Goal: Task Accomplishment & Management: Manage account settings

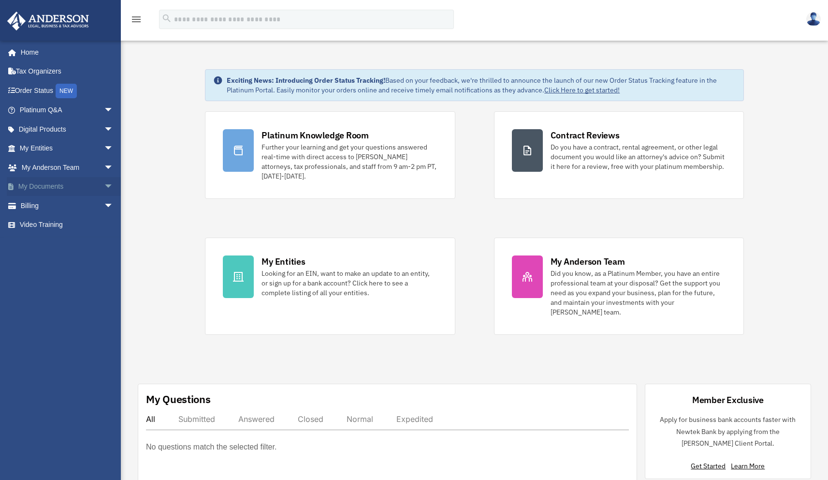
click at [55, 185] on link "My Documents arrow_drop_down" at bounding box center [67, 186] width 121 height 19
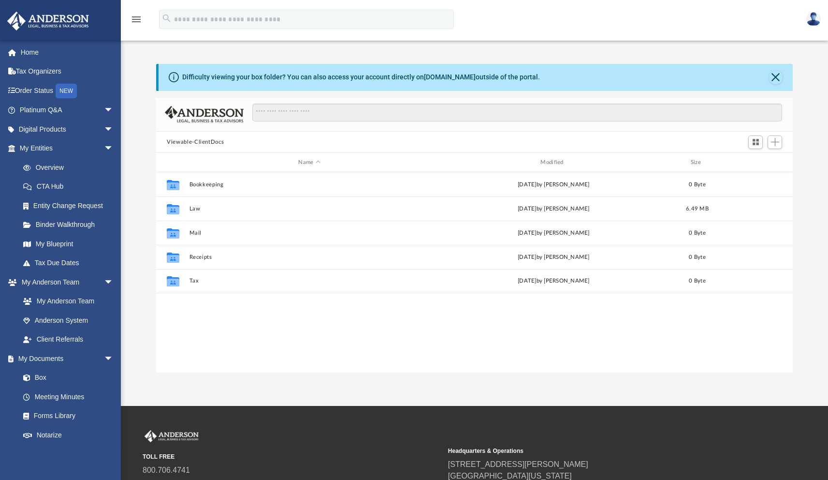
scroll to position [212, 629]
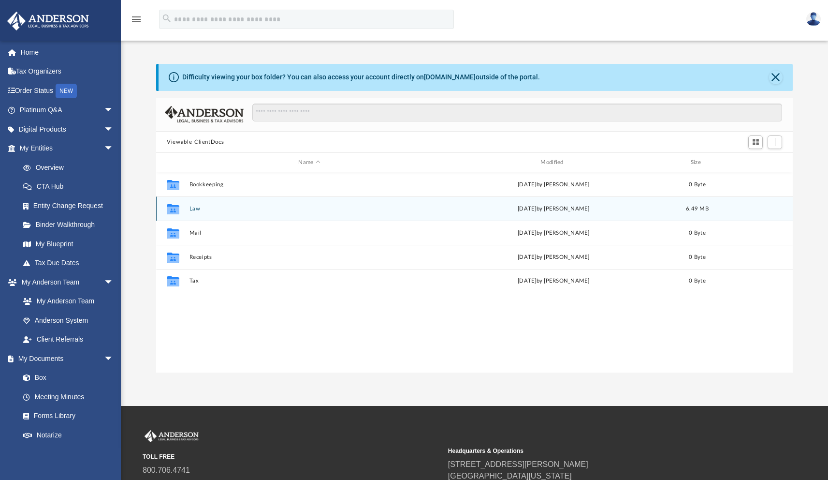
click at [201, 207] on button "Law" at bounding box center [310, 208] width 240 height 6
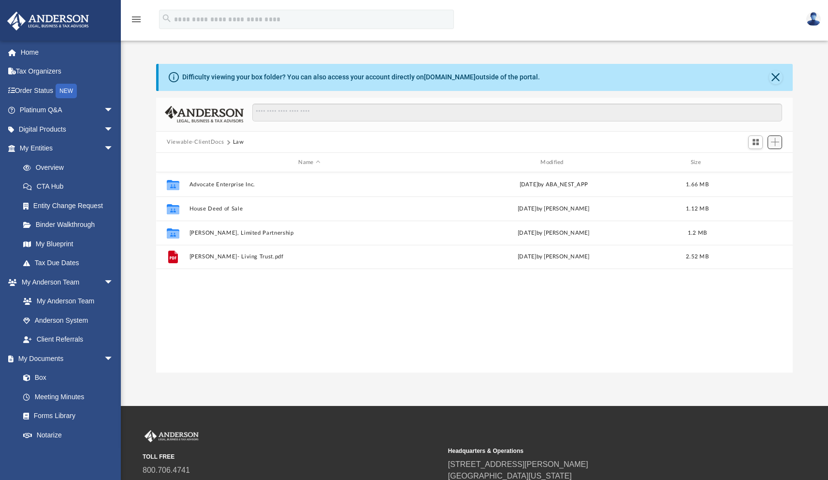
click at [779, 138] on span "Add" at bounding box center [775, 142] width 8 height 8
click at [759, 162] on li "Upload" at bounding box center [761, 161] width 31 height 10
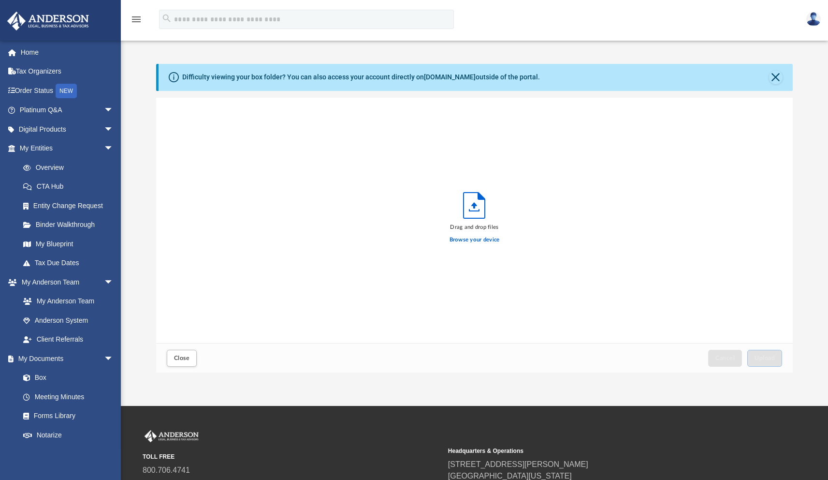
scroll to position [238, 629]
click at [482, 241] on label "Browse your device" at bounding box center [475, 239] width 50 height 9
click at [0, 0] on input "Browse your device" at bounding box center [0, 0] width 0 height 0
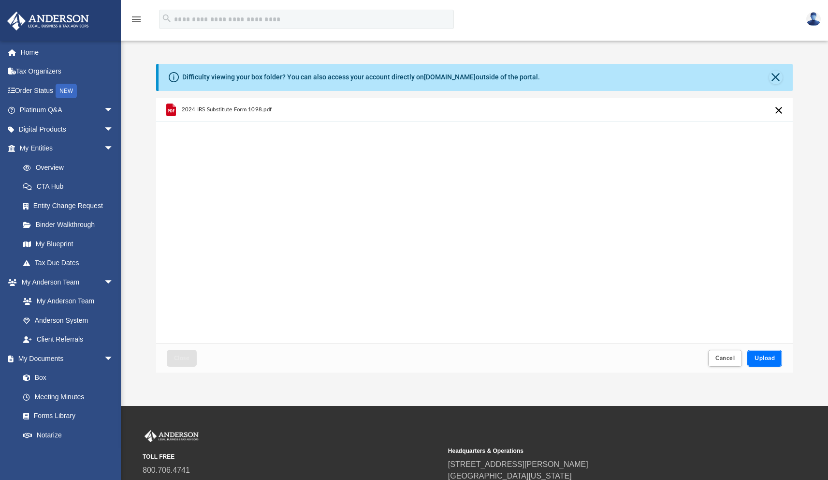
click at [765, 361] on span "Upload" at bounding box center [765, 358] width 20 height 6
click at [185, 356] on span "Close" at bounding box center [181, 358] width 15 height 6
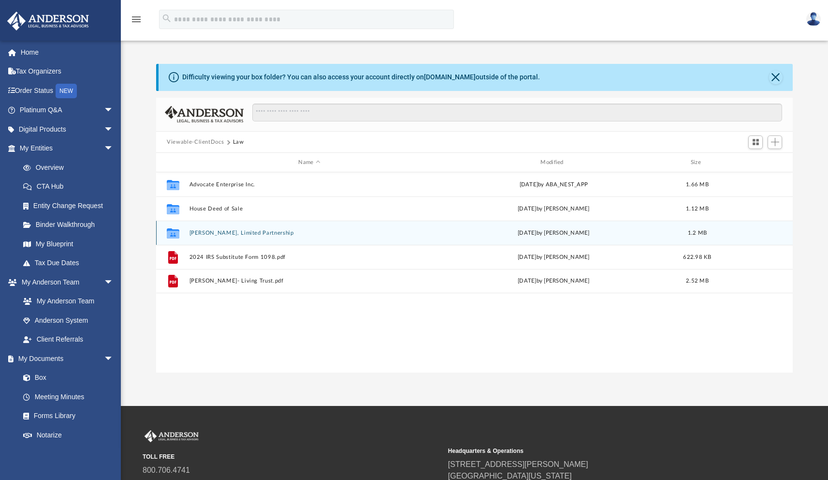
click at [220, 235] on button "Isabela Green, Limited Partnership" at bounding box center [310, 233] width 240 height 6
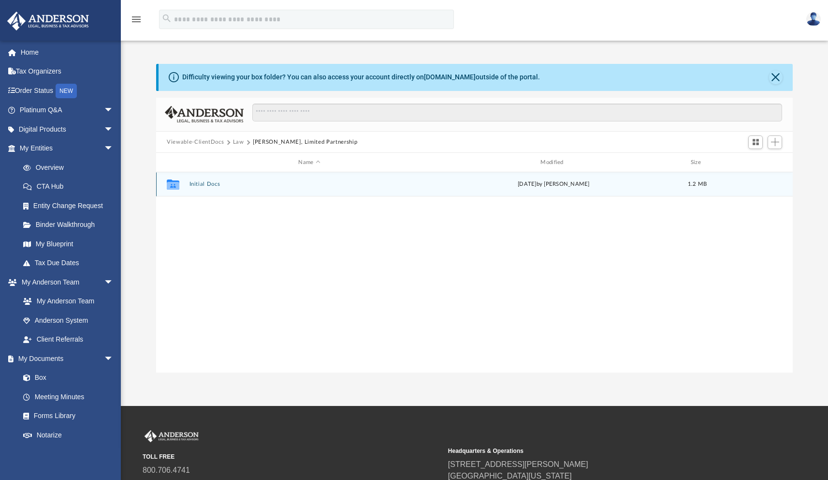
click at [205, 184] on button "Initial Docs" at bounding box center [310, 184] width 240 height 6
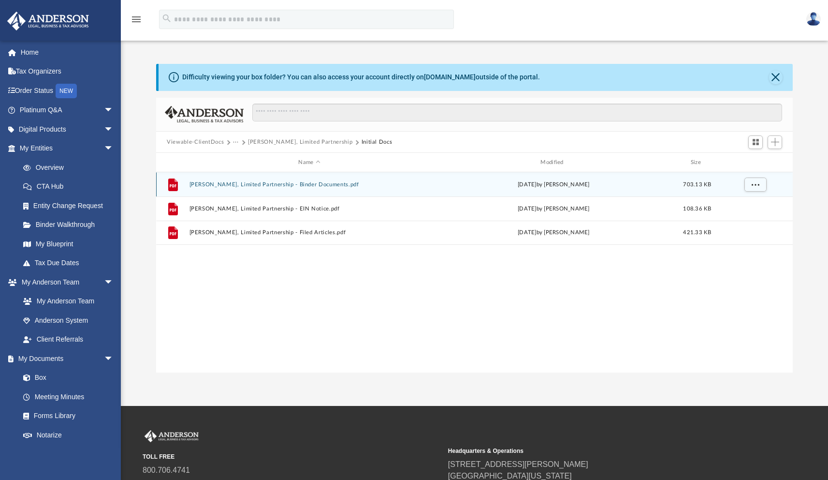
click at [327, 190] on div "File Isabela Green, Limited Partnership - Binder Documents.pdf Thu Oct 2 2025 b…" at bounding box center [474, 184] width 637 height 24
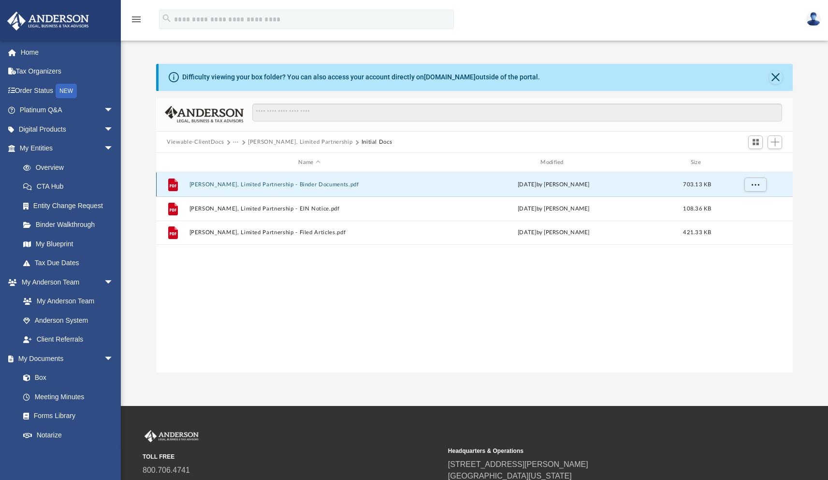
click at [314, 181] on button "Isabela Green, Limited Partnership - Binder Documents.pdf" at bounding box center [310, 184] width 240 height 6
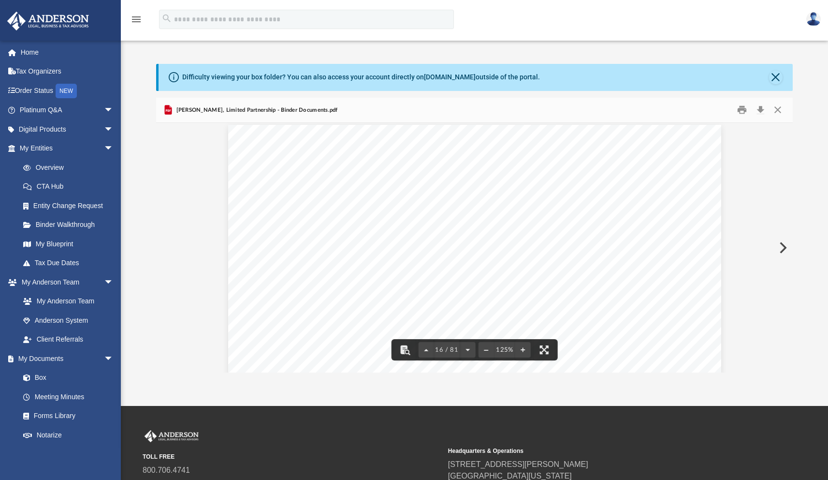
scroll to position [10111, 0]
click at [780, 60] on div "Difficulty viewing your box folder? You can also access your account directly o…" at bounding box center [474, 208] width 707 height 329
click at [777, 69] on div "Difficulty viewing your box folder? You can also access your account directly o…" at bounding box center [476, 77] width 634 height 27
click at [775, 76] on button "Close" at bounding box center [776, 78] width 14 height 14
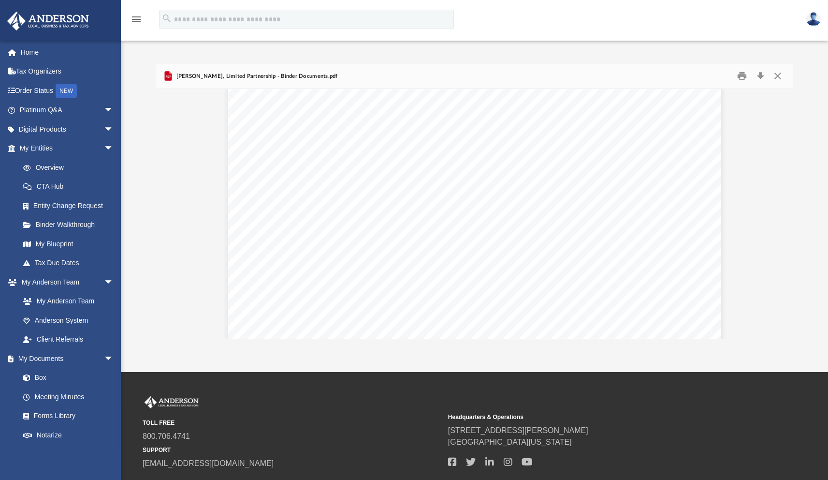
click at [814, 11] on link at bounding box center [813, 19] width 29 height 43
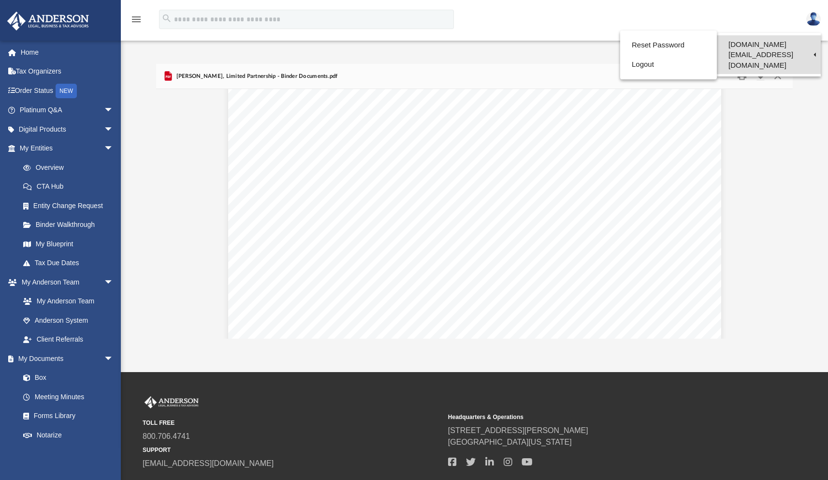
click at [748, 41] on link "[DOMAIN_NAME][EMAIL_ADDRESS][DOMAIN_NAME]" at bounding box center [769, 54] width 104 height 39
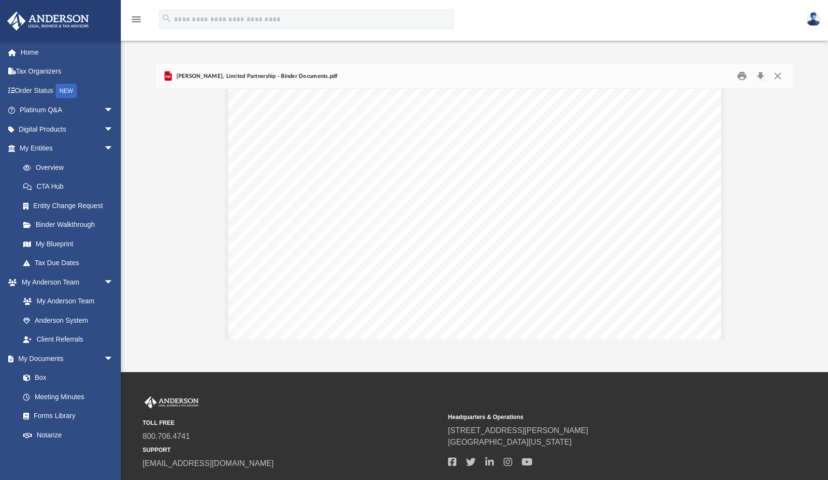
click at [823, 22] on link at bounding box center [813, 19] width 29 height 43
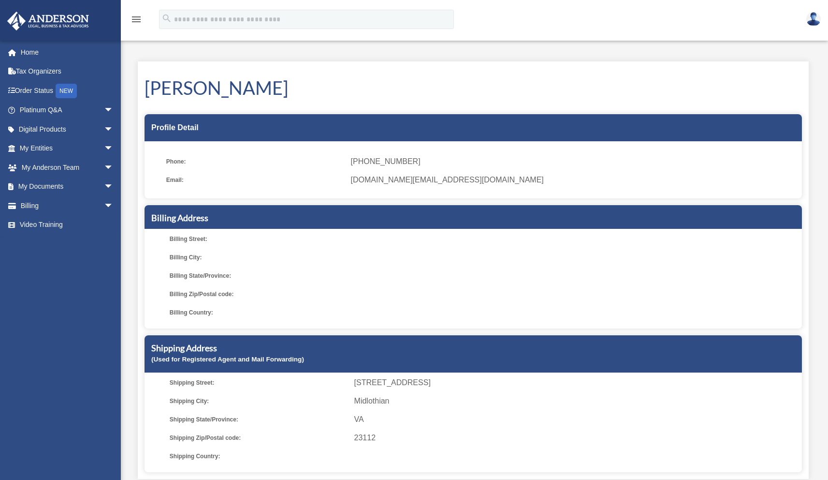
click at [643, 63] on div "[PERSON_NAME] Profile Detail Phone: [PHONE_NUMBER] Email: [DOMAIN_NAME][EMAIL_A…" at bounding box center [473, 269] width 671 height 417
click at [812, 18] on img at bounding box center [813, 19] width 15 height 14
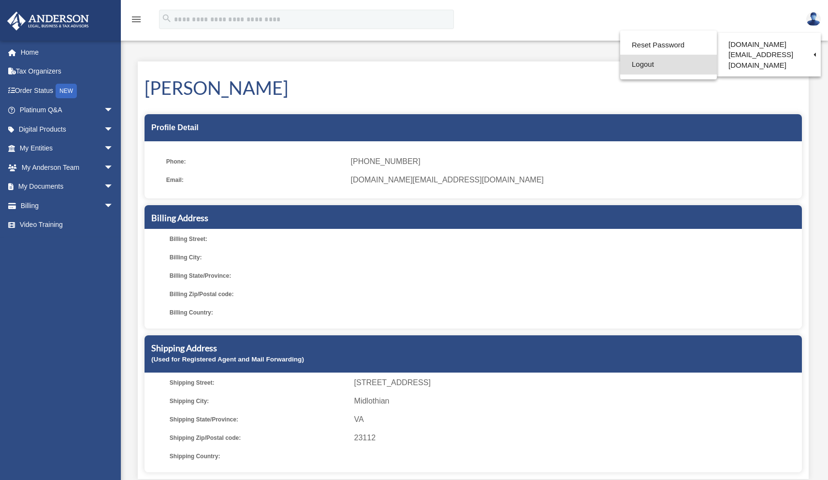
click at [650, 63] on link "Logout" at bounding box center [668, 65] width 97 height 20
